Goal: Task Accomplishment & Management: Use online tool/utility

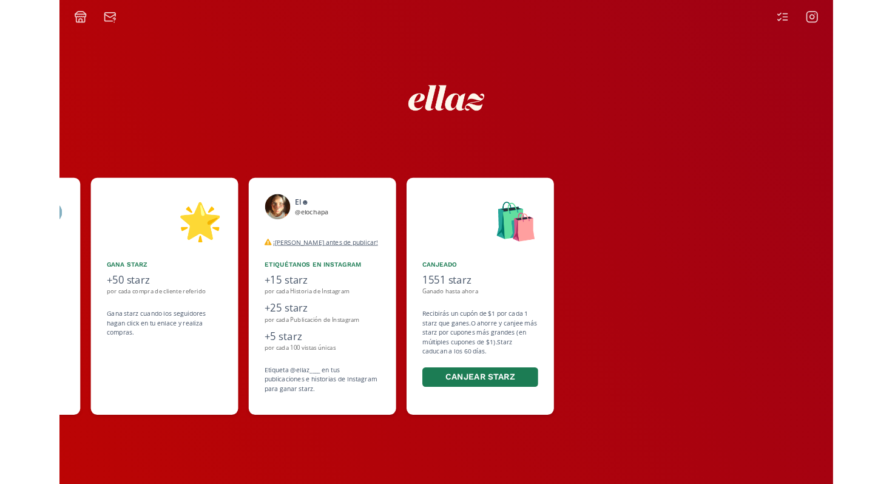
scroll to position [0, 637]
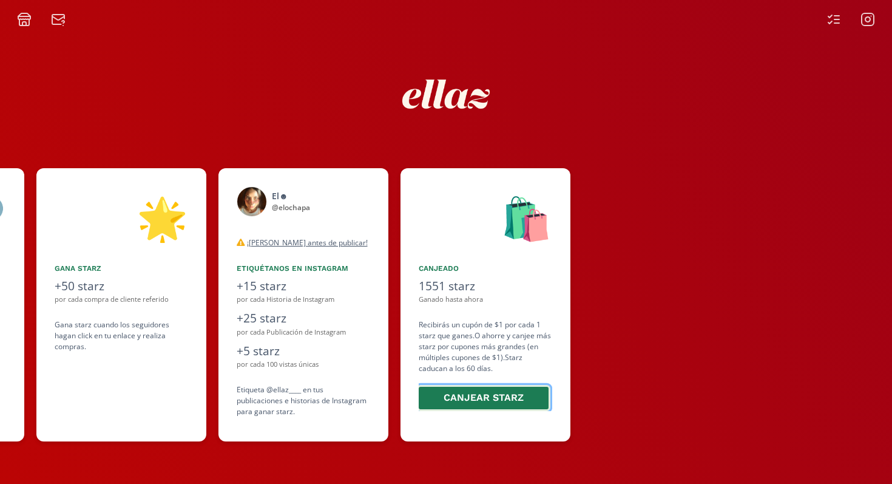
click at [482, 396] on button "Canjear starz" at bounding box center [483, 398] width 133 height 26
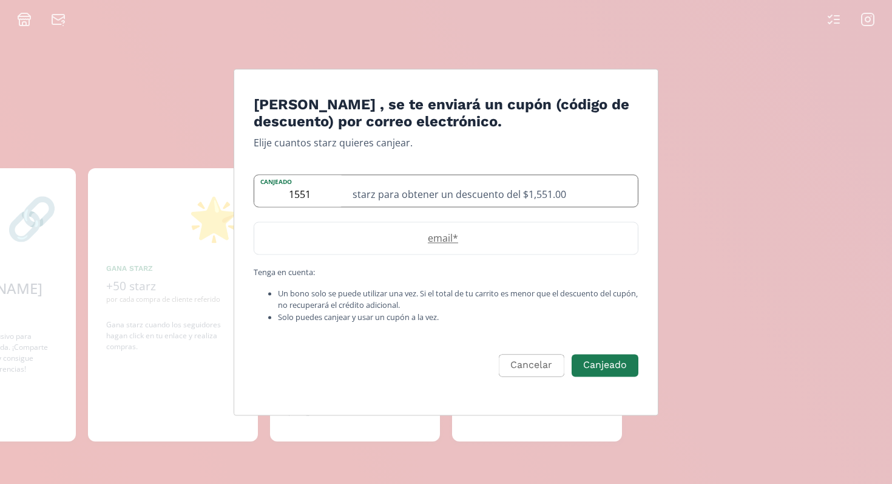
click at [342, 196] on input "1551" at bounding box center [299, 191] width 91 height 32
type input "1273"
click at [530, 245] on input "Edit Program" at bounding box center [445, 239] width 383 height 32
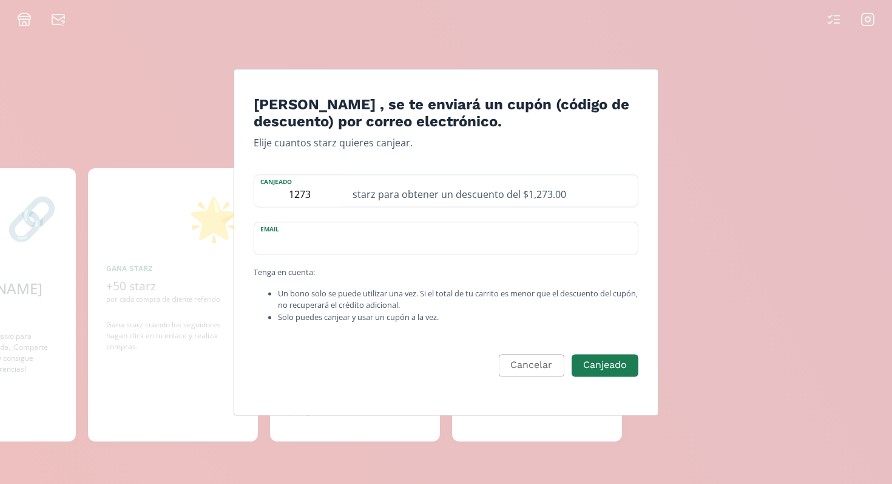
type input "[EMAIL_ADDRESS][DOMAIN_NAME]"
click at [323, 191] on input "1273" at bounding box center [299, 191] width 91 height 32
type input "1274"
click at [600, 369] on button "Canjeado" at bounding box center [605, 365] width 70 height 26
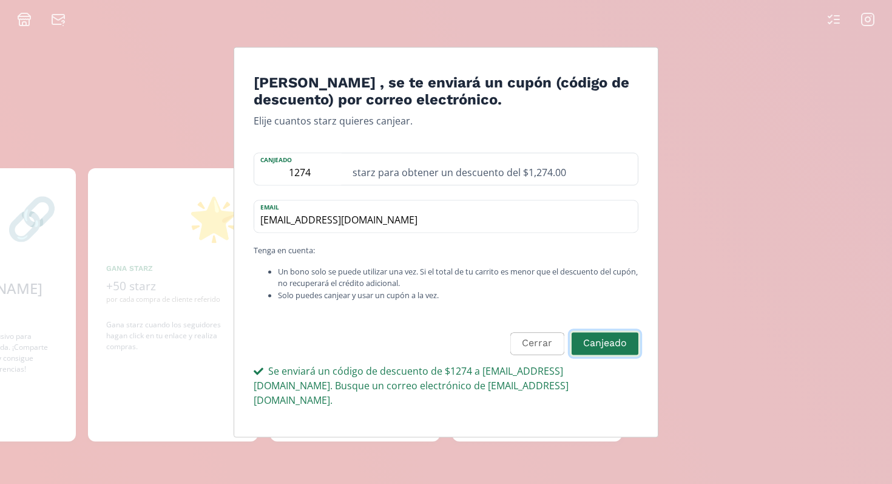
click at [592, 345] on button "Canjeado" at bounding box center [605, 343] width 70 height 26
click at [543, 353] on button "Cerrar" at bounding box center [535, 343] width 57 height 26
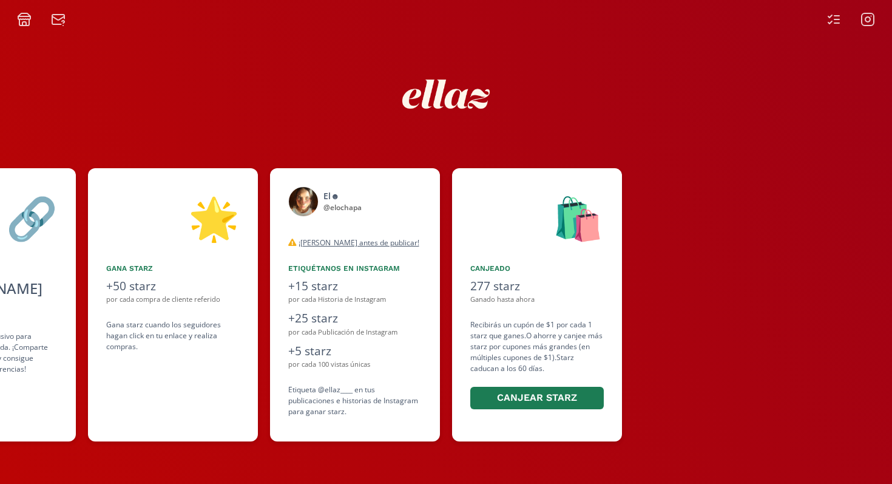
click at [788, 12] on icon at bounding box center [833, 19] width 15 height 15
